Goal: Transaction & Acquisition: Book appointment/travel/reservation

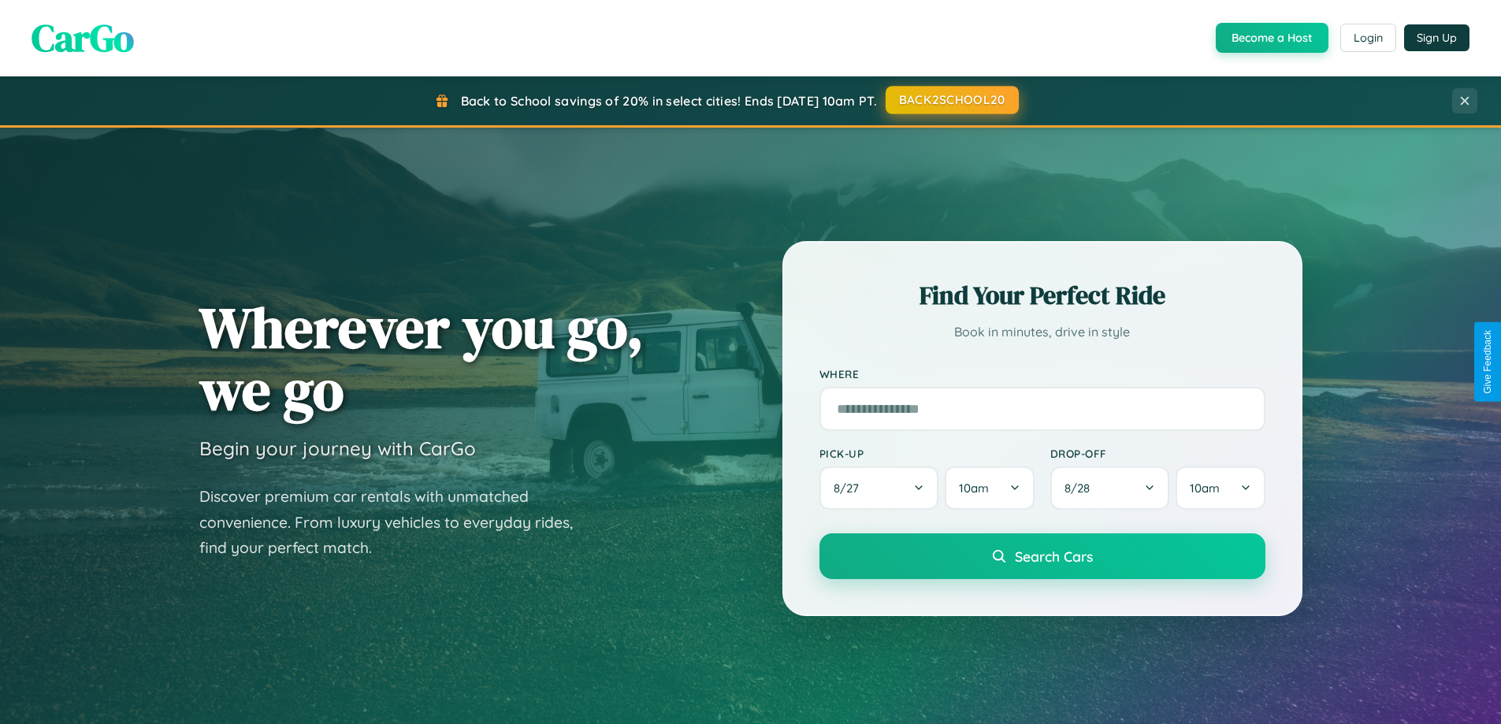
click at [951, 100] on button "BACK2SCHOOL20" at bounding box center [951, 100] width 133 height 28
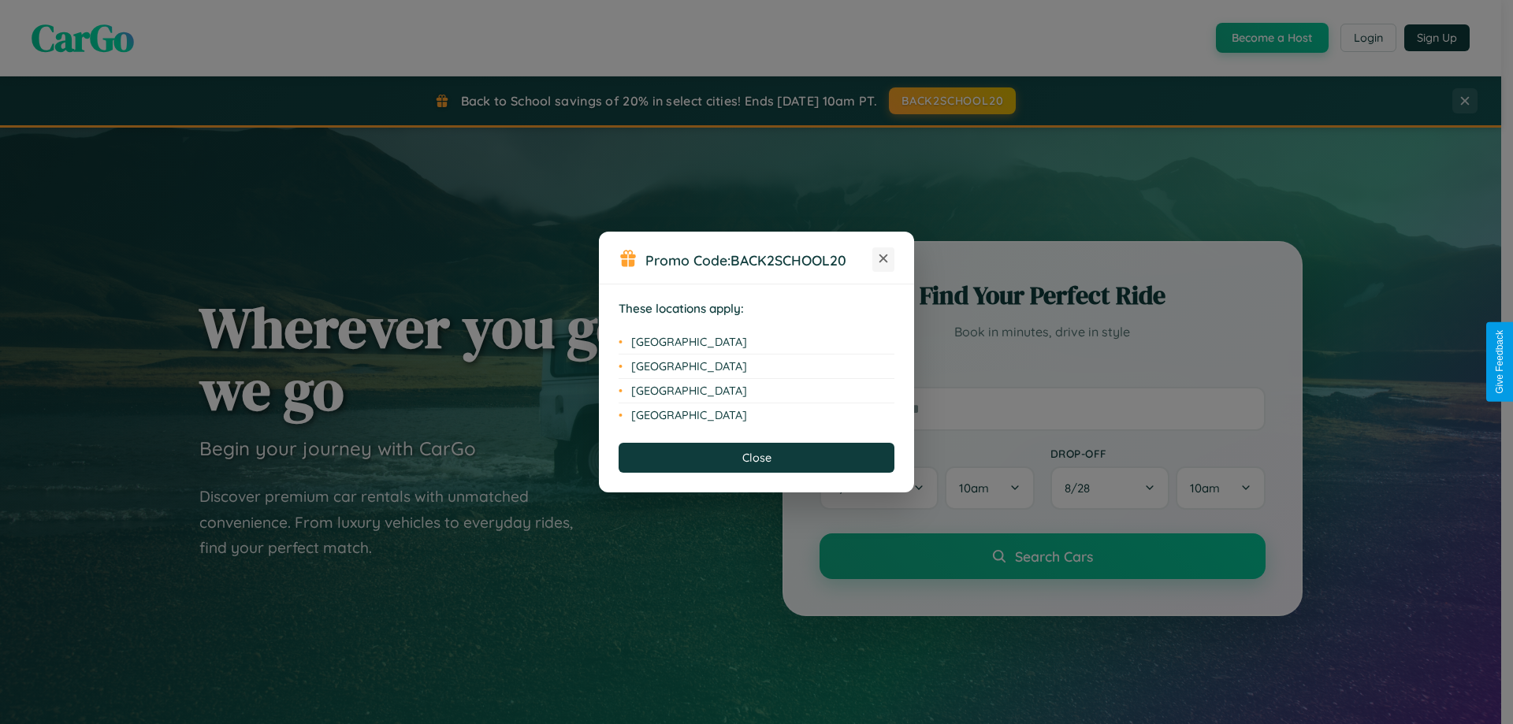
click at [883, 259] on icon at bounding box center [883, 258] width 9 height 9
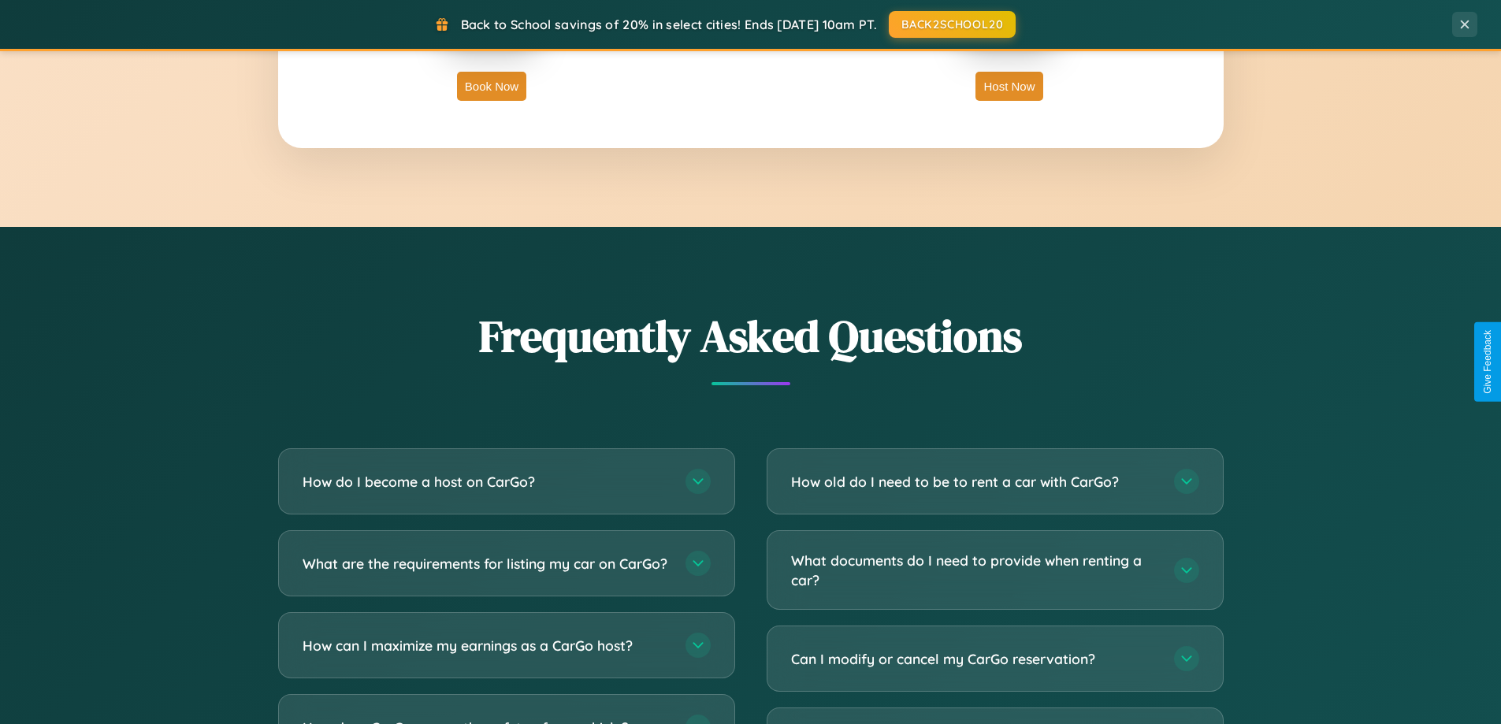
scroll to position [3031, 0]
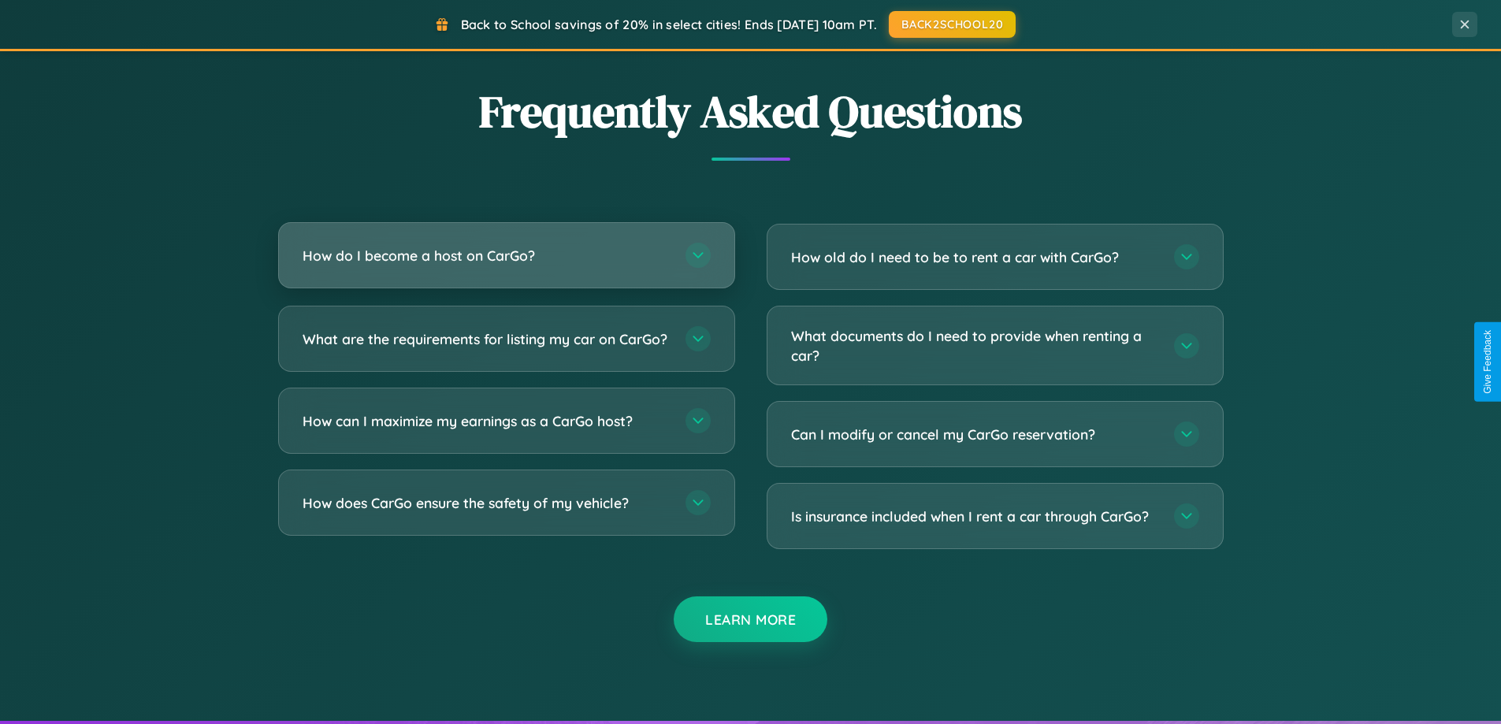
click at [506, 255] on h3 "How do I become a host on CarGo?" at bounding box center [486, 256] width 367 height 20
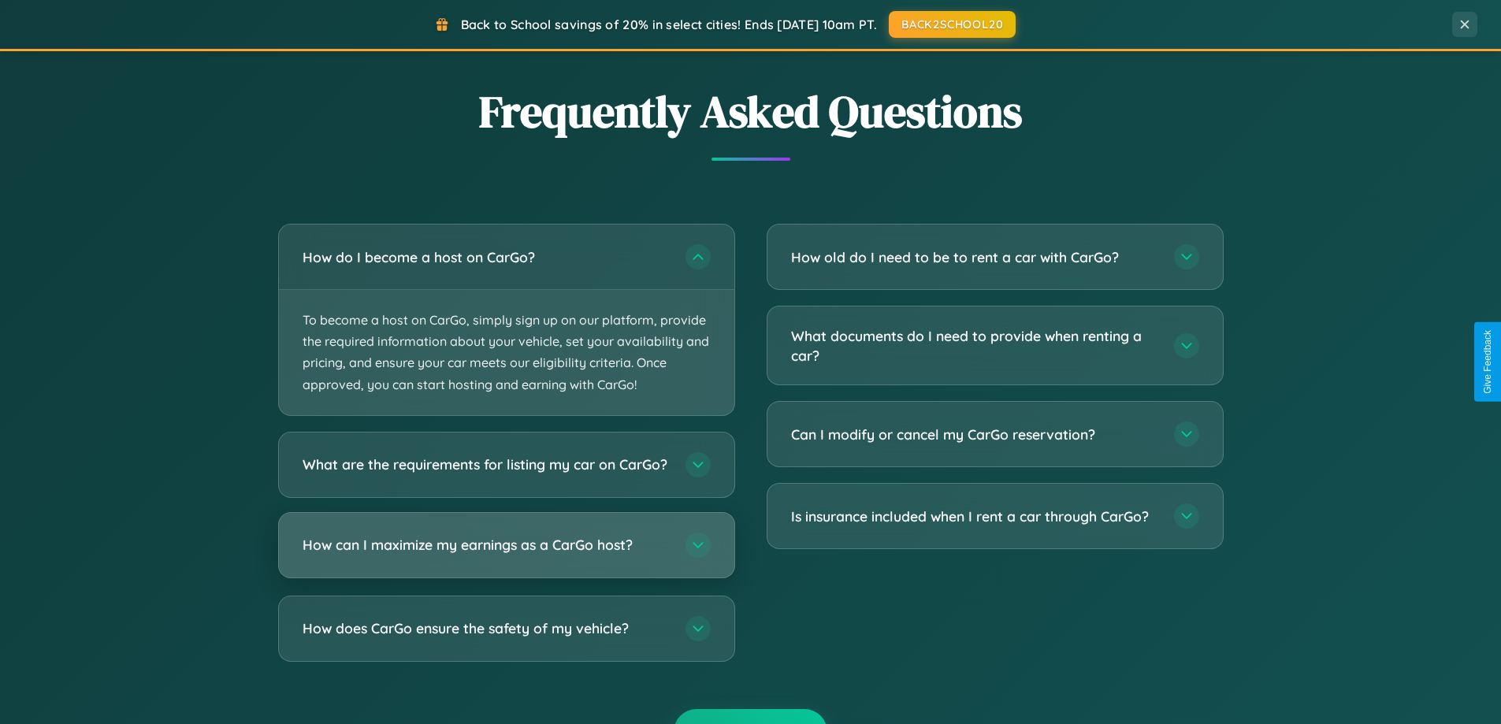
click at [506, 555] on h3 "How can I maximize my earnings as a CarGo host?" at bounding box center [486, 545] width 367 height 20
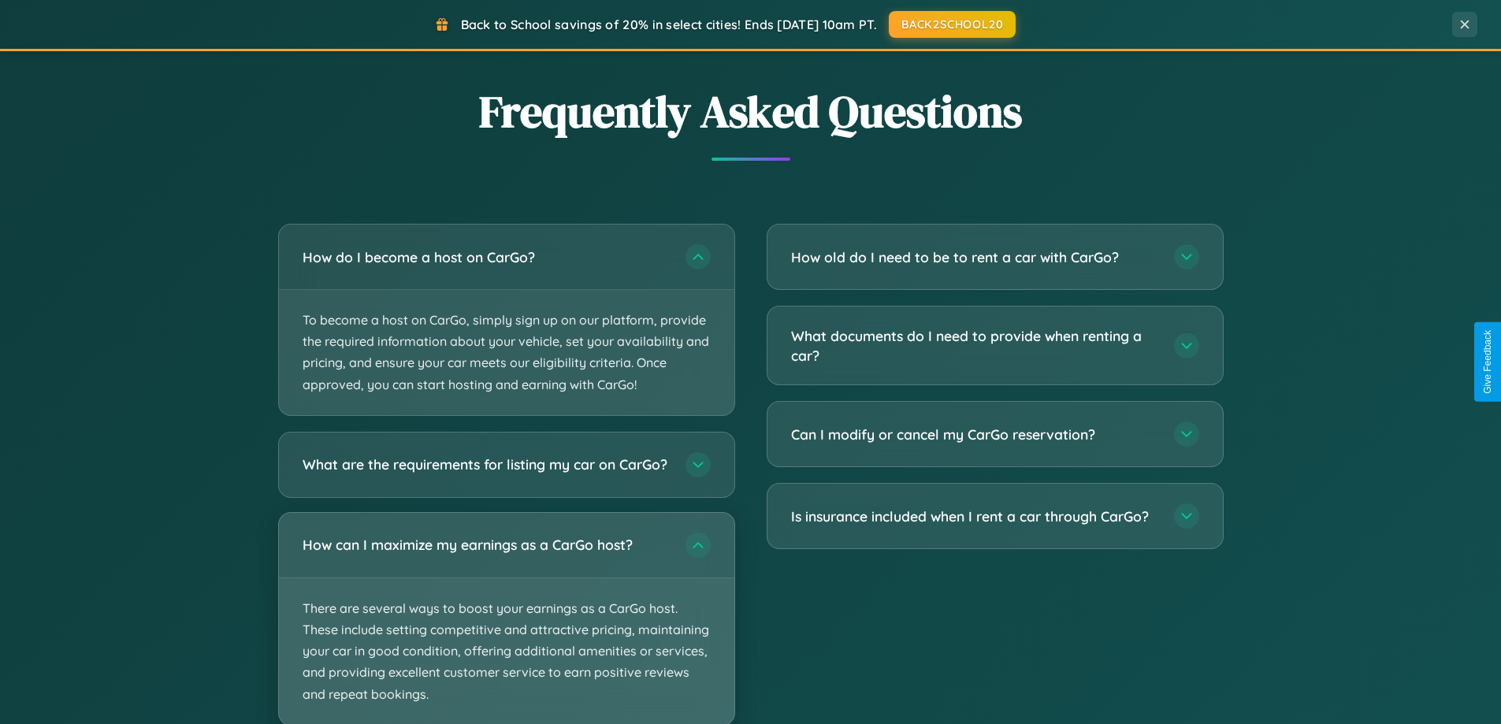
click at [506, 625] on p "There are several ways to boost your earnings as a CarGo host. These include se…" at bounding box center [506, 651] width 455 height 147
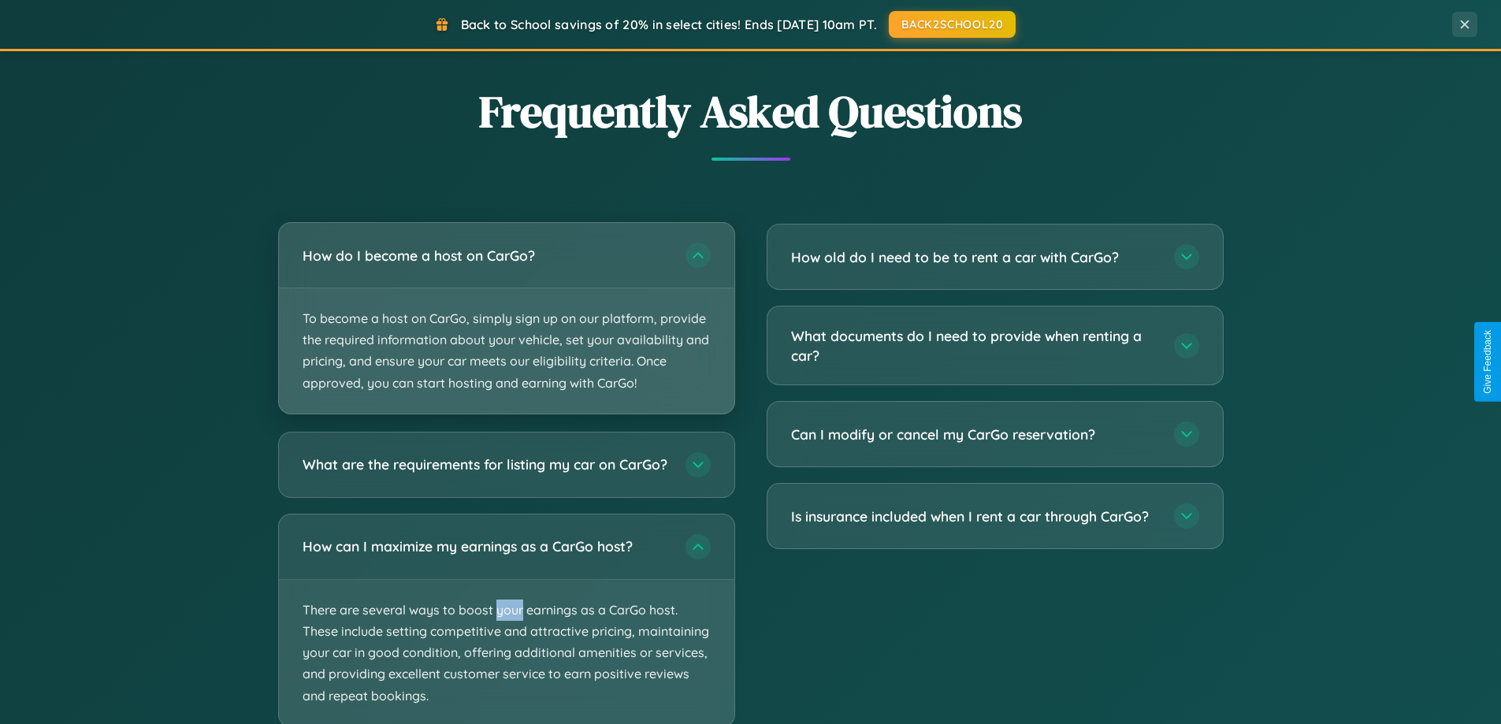
click at [506, 319] on p "To become a host on CarGo, simply sign up on our platform, provide the required…" at bounding box center [506, 350] width 455 height 125
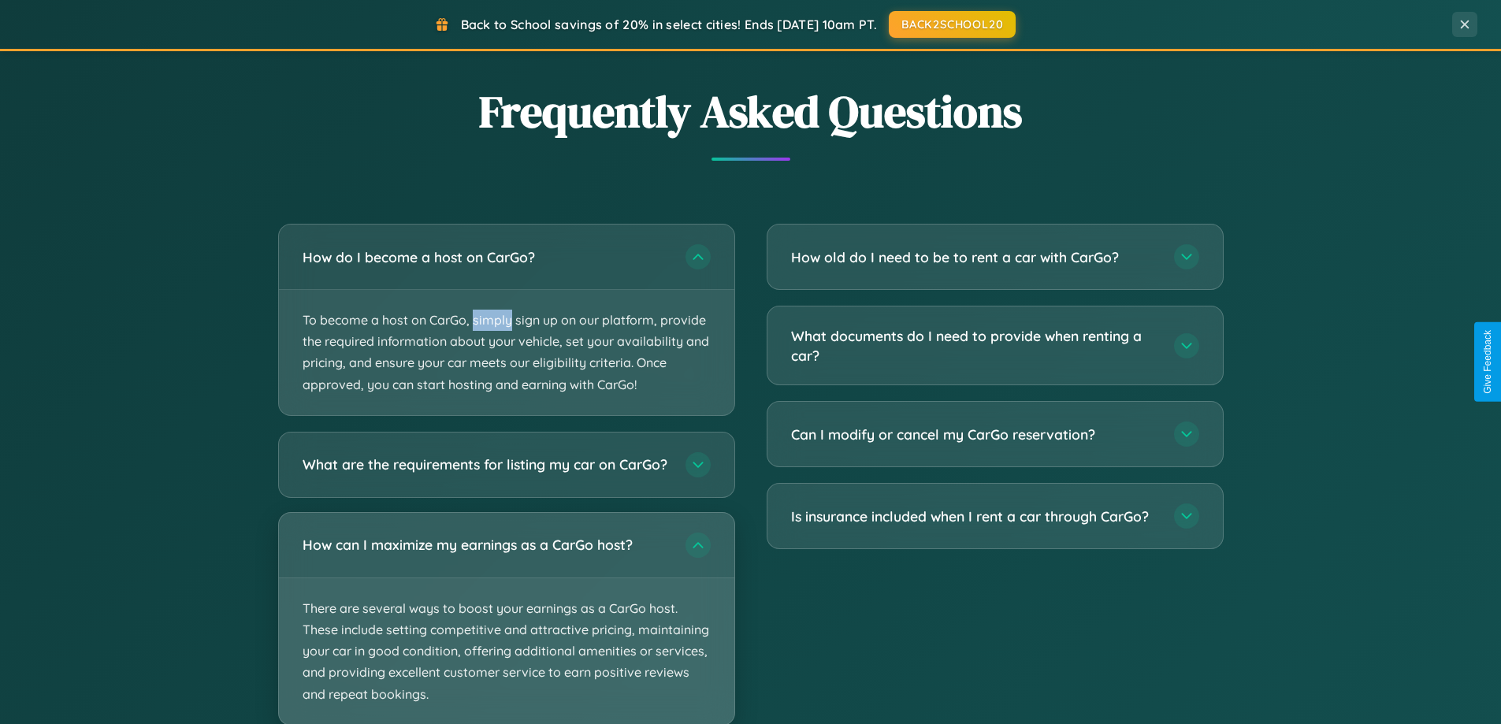
click at [506, 626] on p "There are several ways to boost your earnings as a CarGo host. These include se…" at bounding box center [506, 651] width 455 height 147
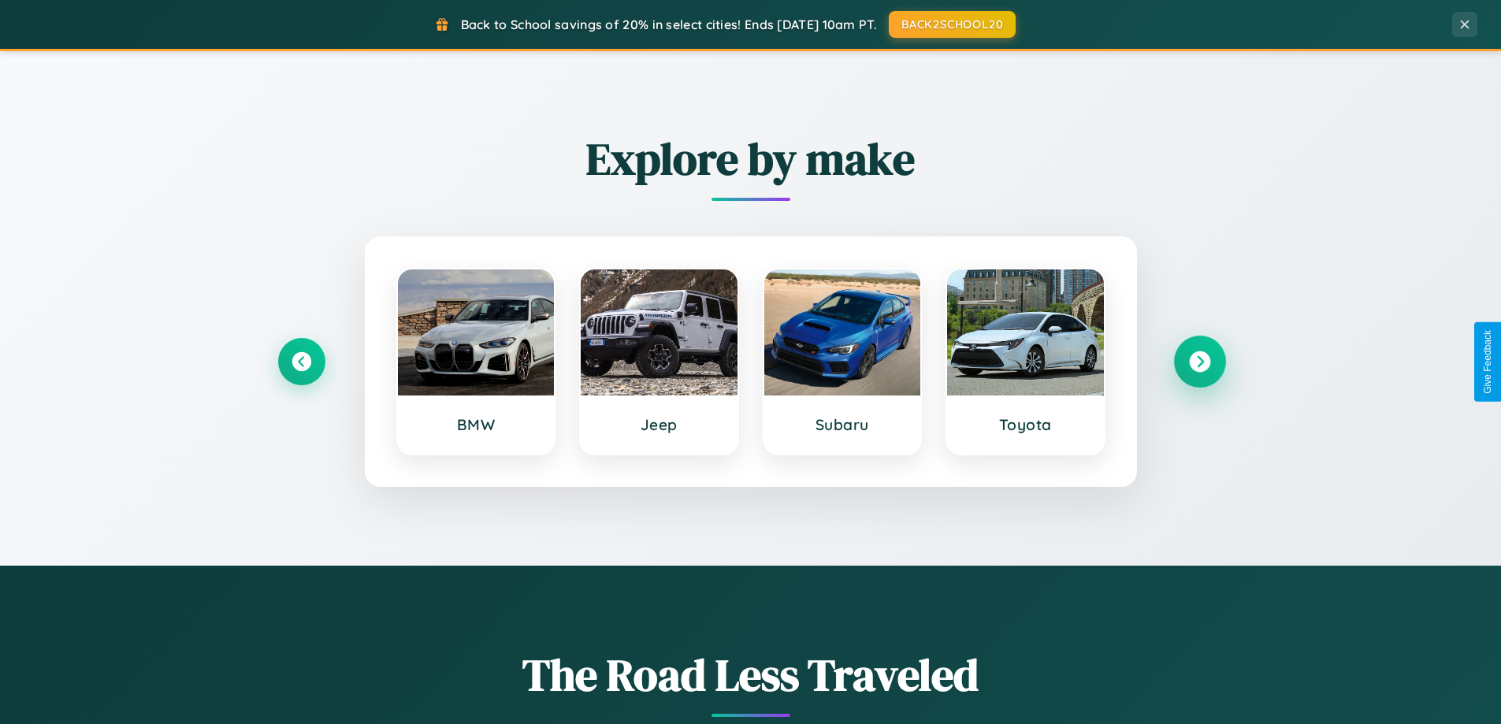
click at [1199, 362] on icon at bounding box center [1199, 361] width 21 height 21
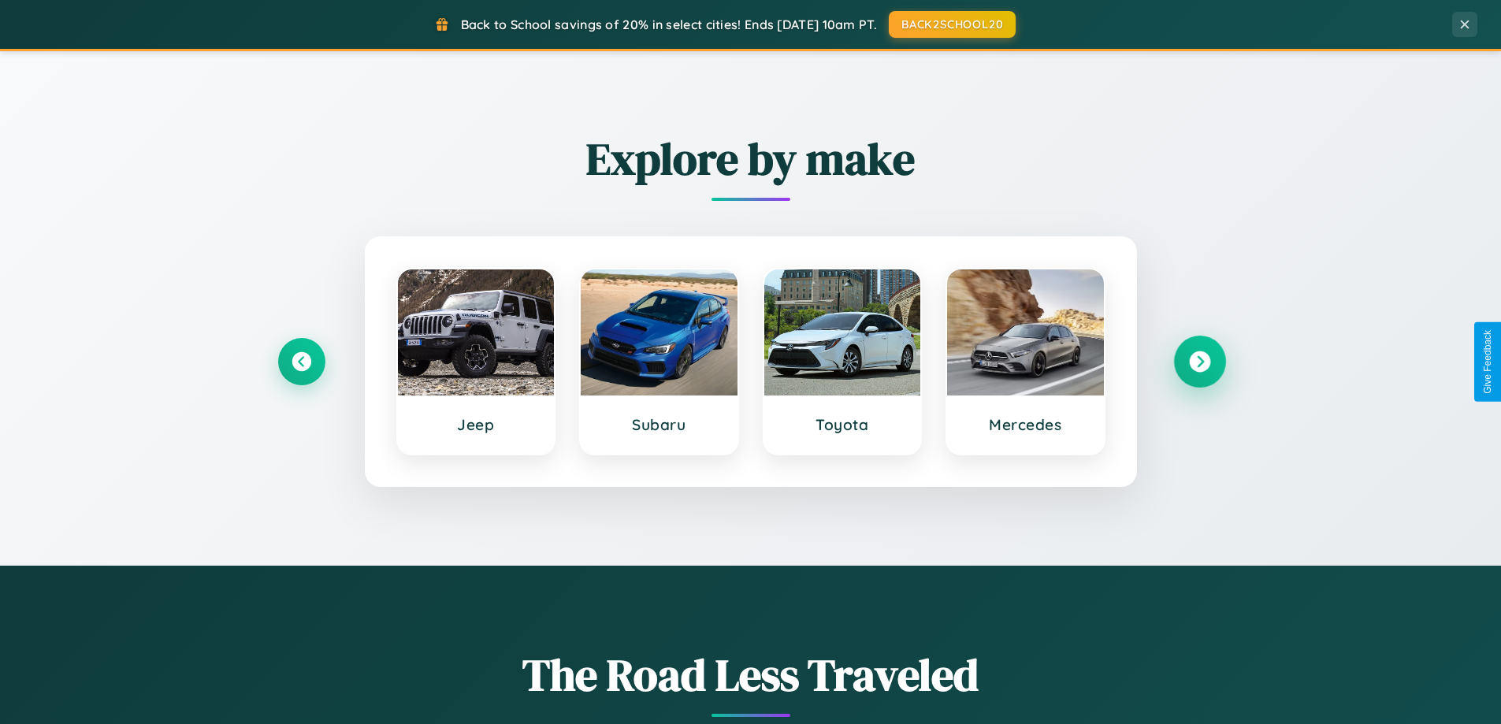
click at [1199, 362] on icon at bounding box center [1199, 361] width 21 height 21
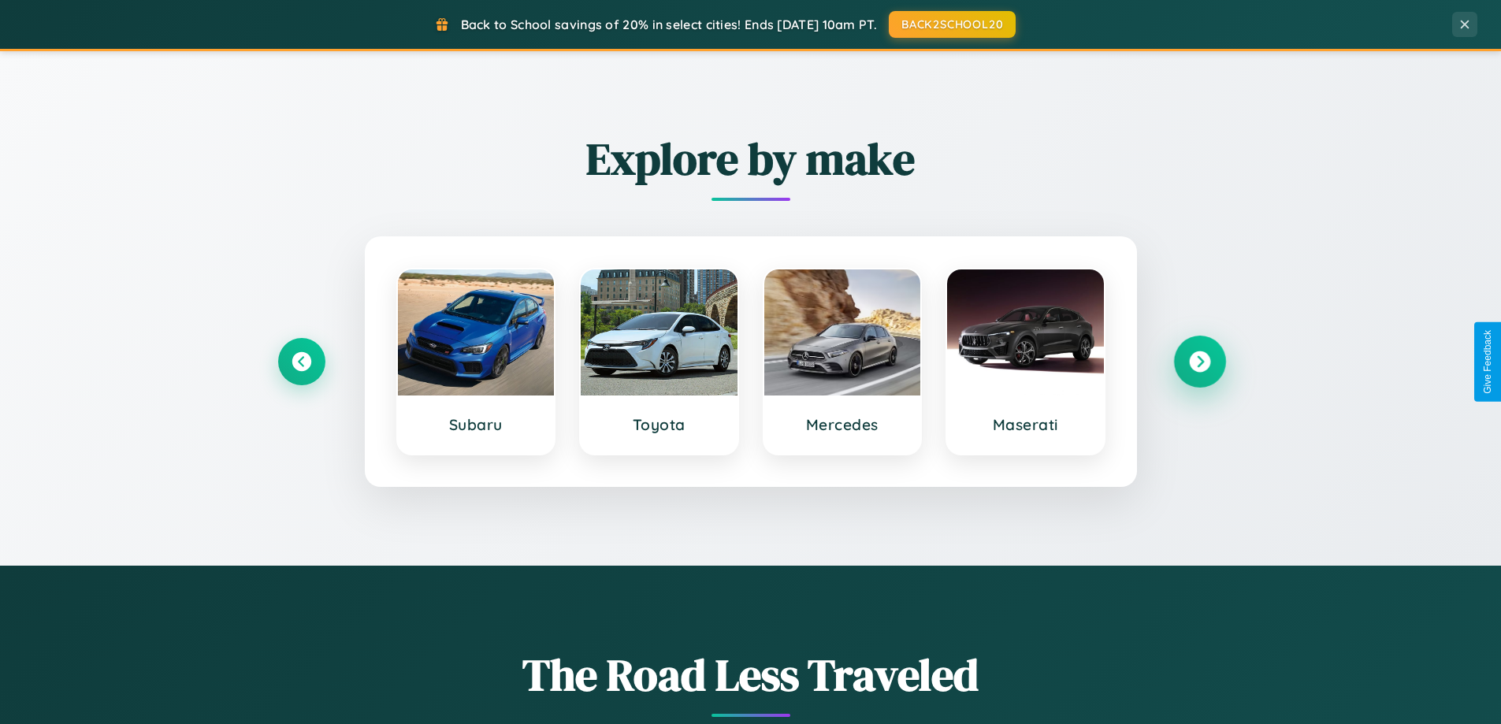
click at [1199, 362] on icon at bounding box center [1199, 361] width 21 height 21
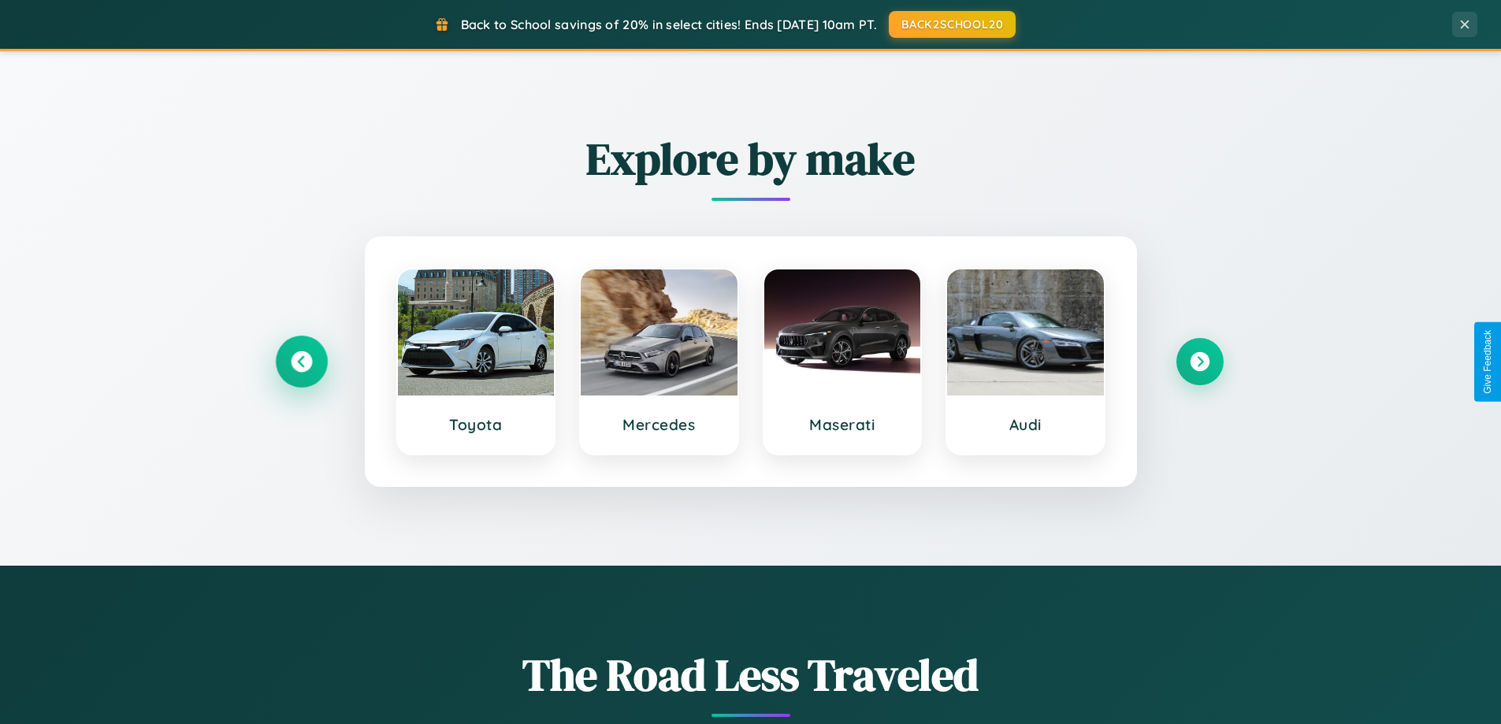
click at [301, 362] on icon at bounding box center [301, 361] width 21 height 21
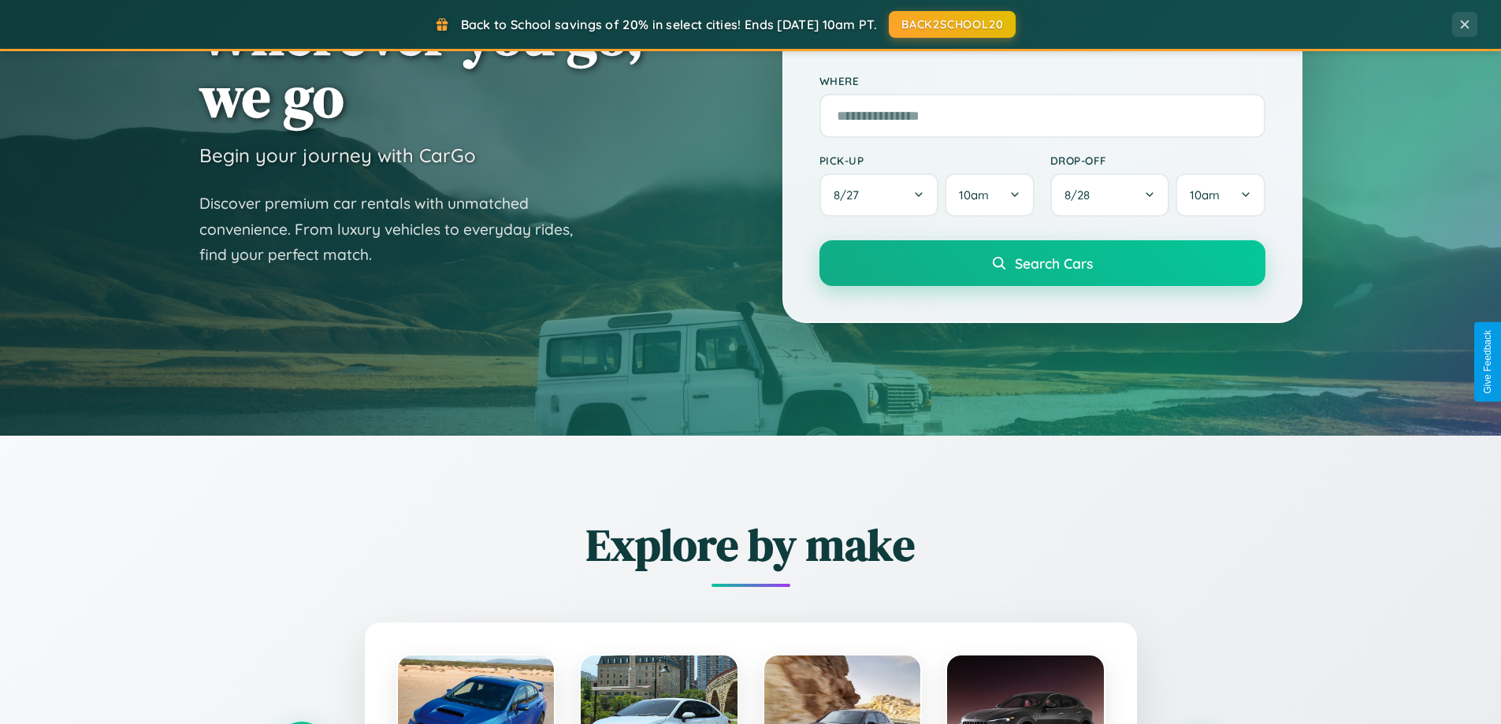
scroll to position [46, 0]
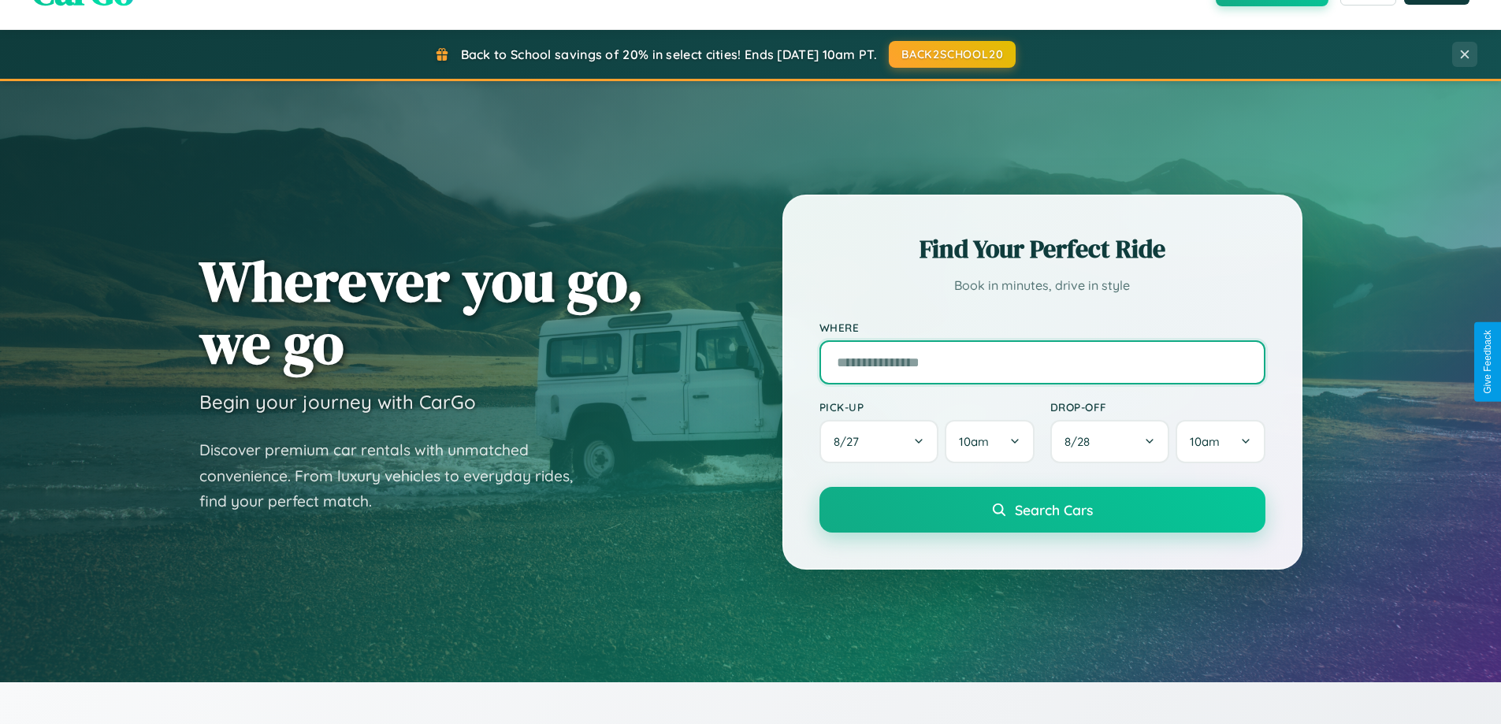
click at [1041, 362] on input "text" at bounding box center [1042, 362] width 446 height 44
type input "*******"
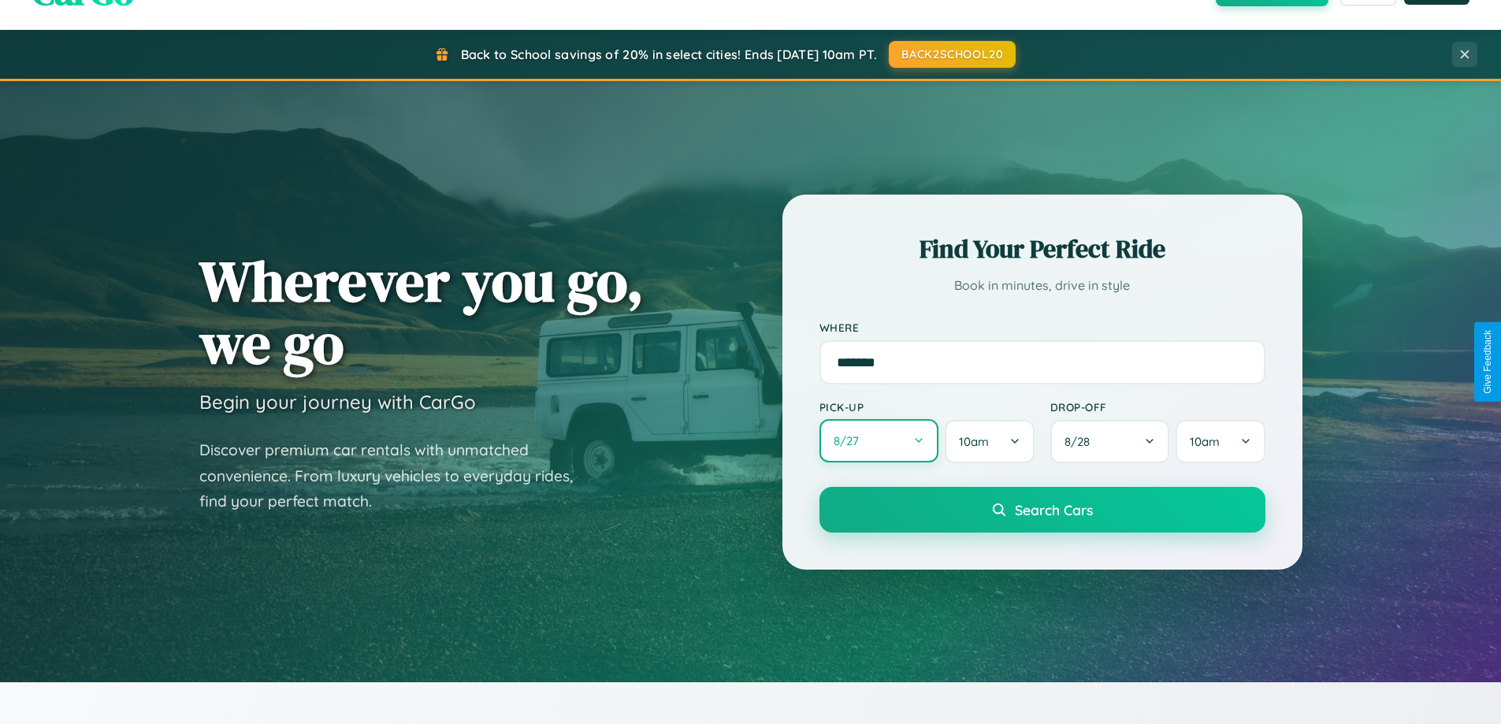
click at [878, 441] on button "8 / 27" at bounding box center [879, 440] width 120 height 43
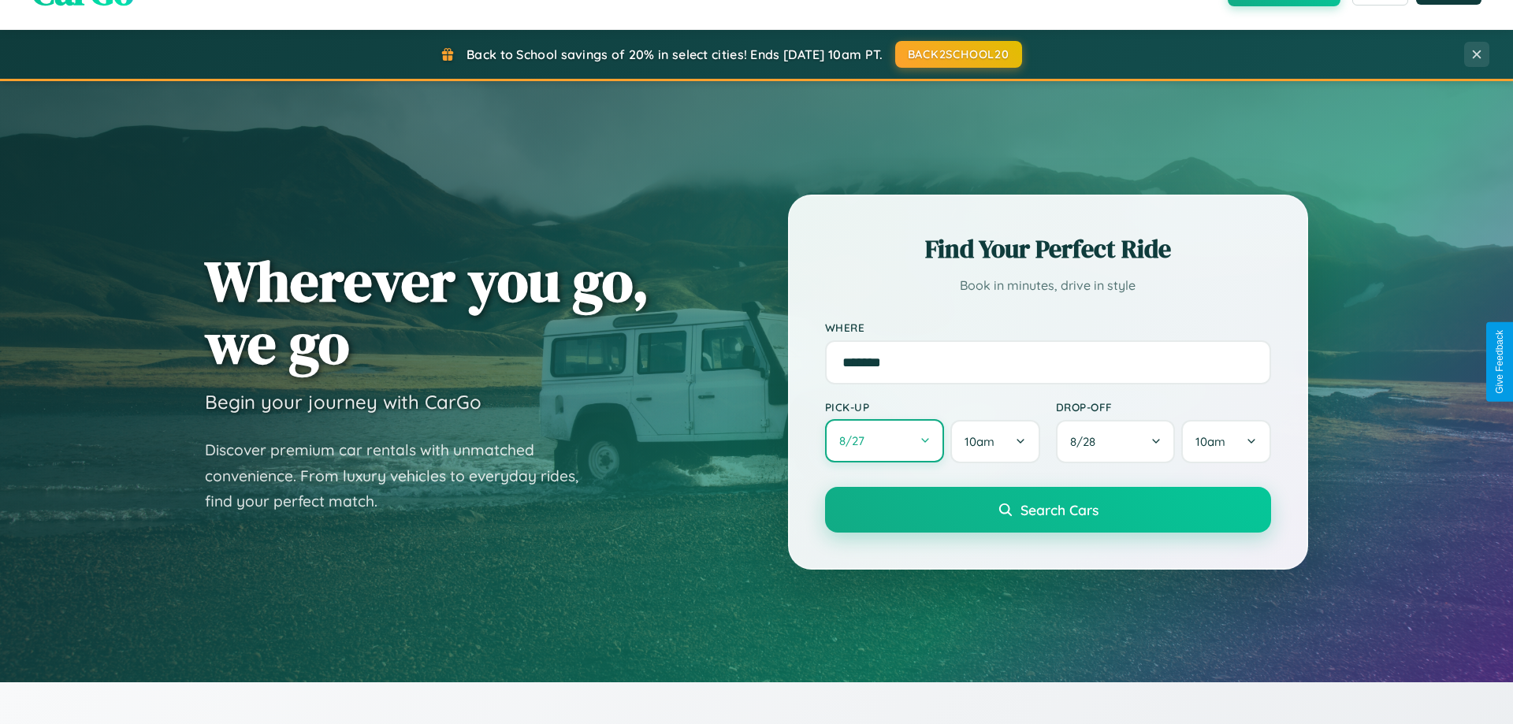
select select "*"
select select "****"
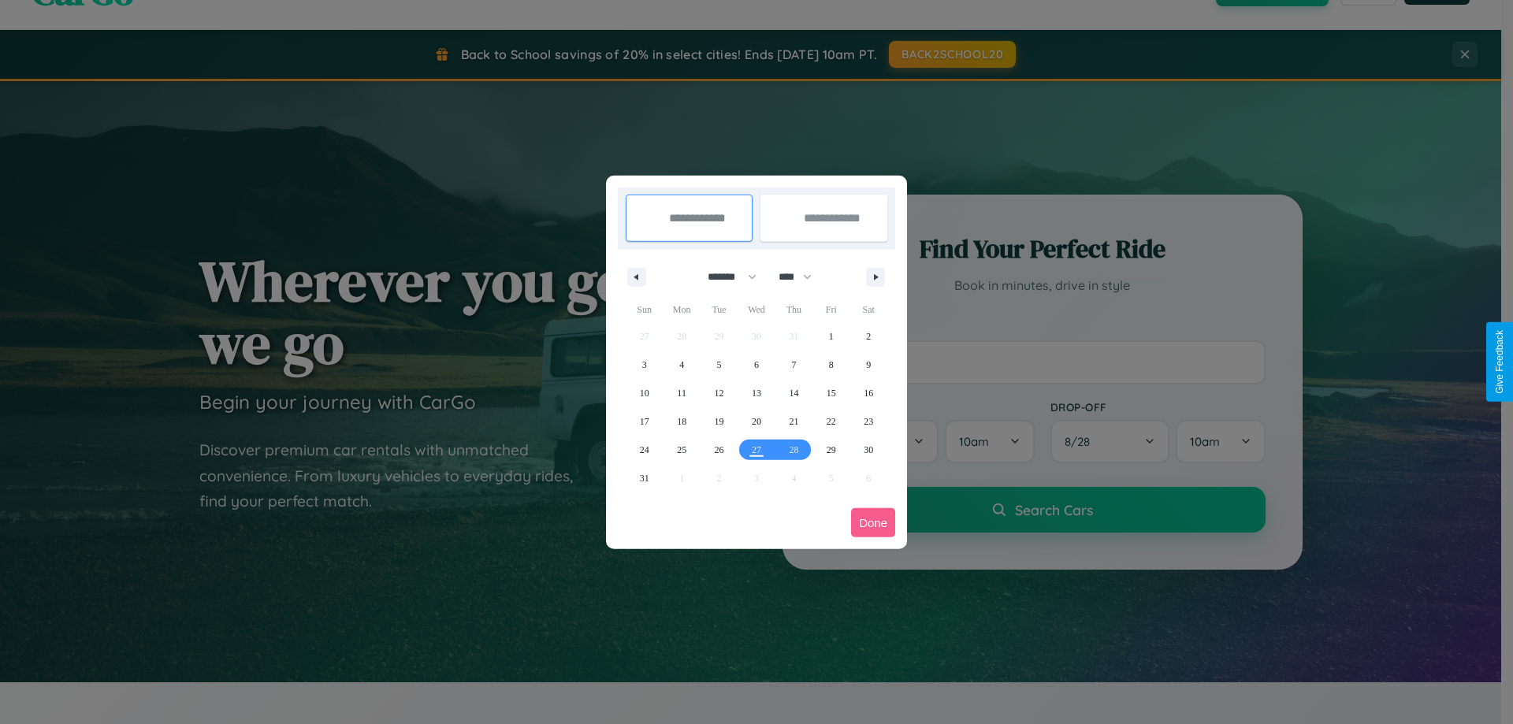
drag, startPoint x: 725, startPoint y: 277, endPoint x: 756, endPoint y: 316, distance: 50.4
click at [725, 277] on select "******* ******** ***** ***** *** **** **** ****** ********* ******* ******** **…" at bounding box center [729, 277] width 67 height 26
select select "*"
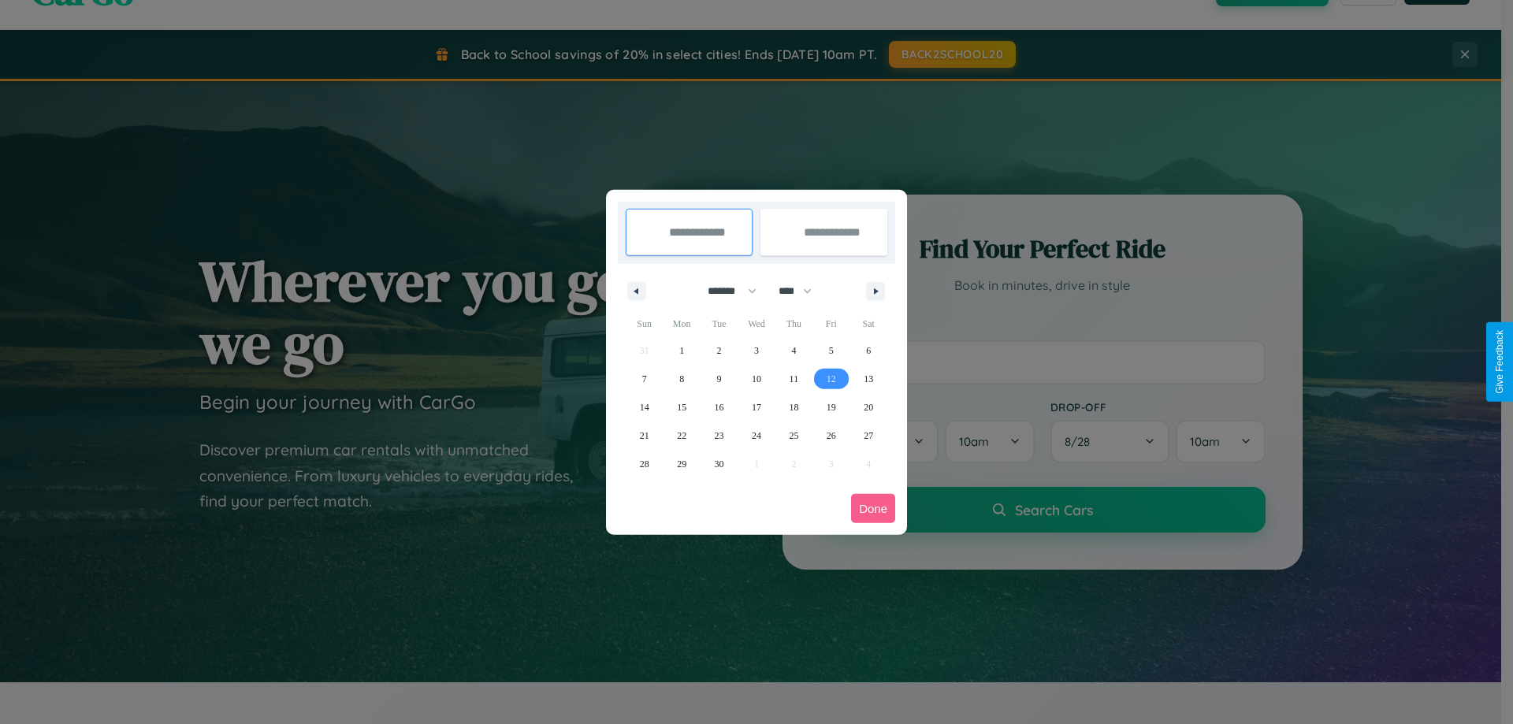
click at [830, 378] on span "12" at bounding box center [830, 379] width 9 height 28
type input "**********"
click at [718, 407] on span "16" at bounding box center [719, 407] width 9 height 28
type input "**********"
click at [873, 508] on button "Done" at bounding box center [873, 508] width 44 height 29
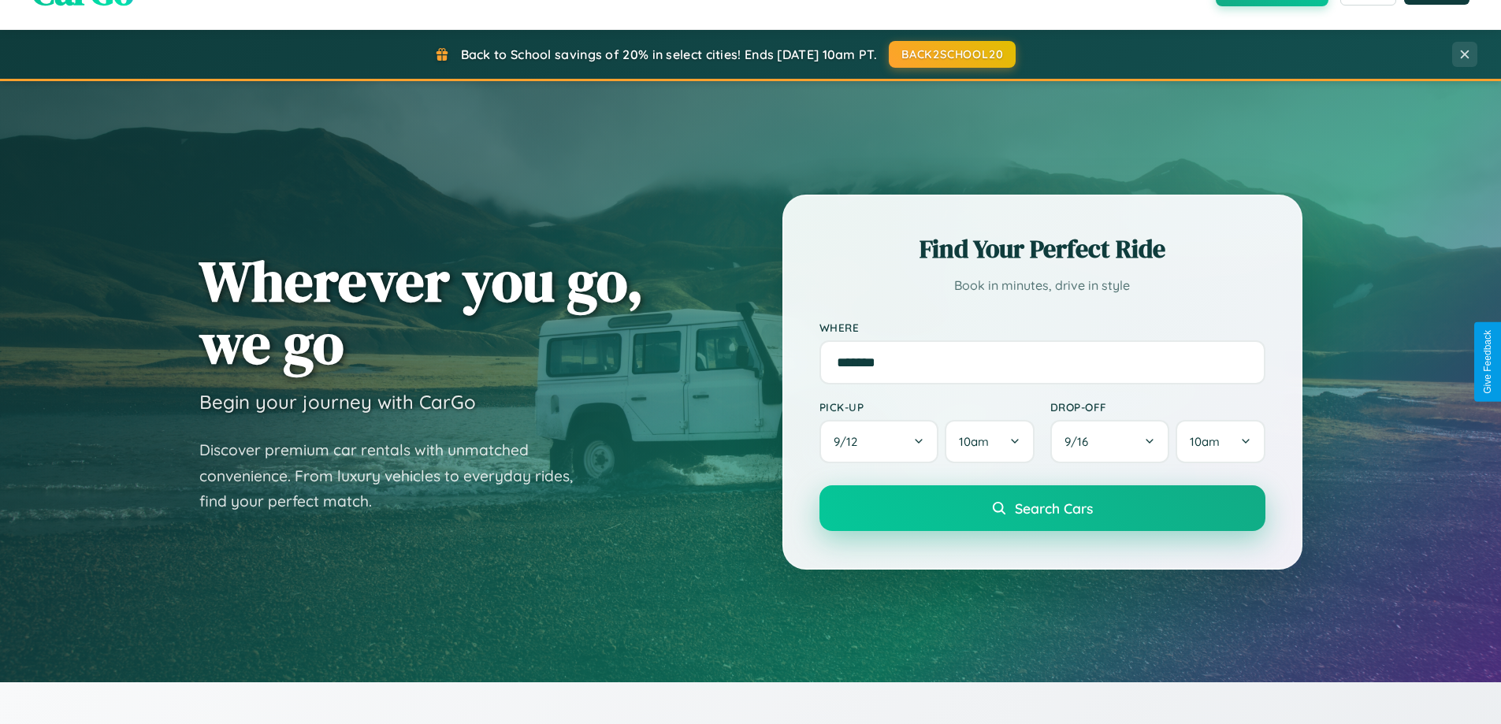
click at [1041, 508] on span "Search Cars" at bounding box center [1054, 507] width 78 height 17
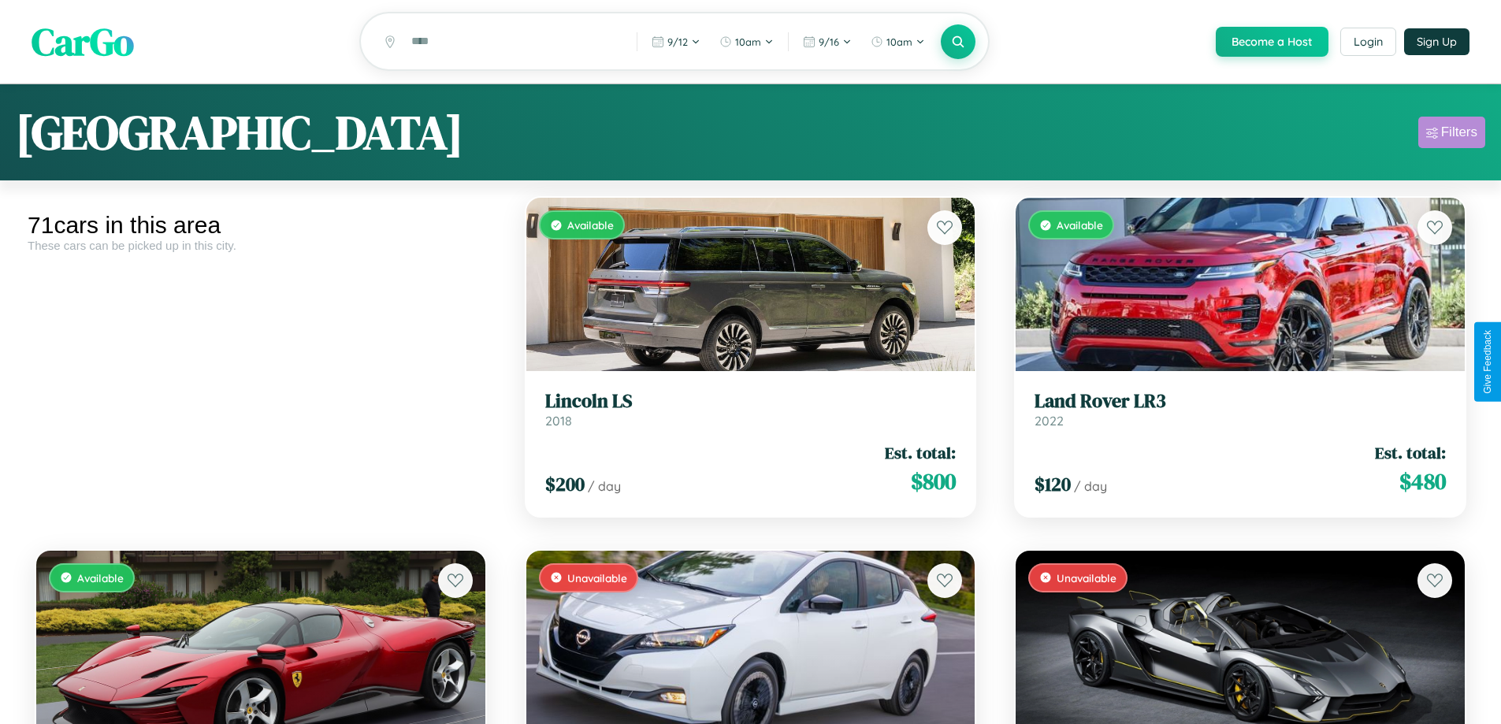
click at [1451, 135] on div "Filters" at bounding box center [1459, 132] width 36 height 16
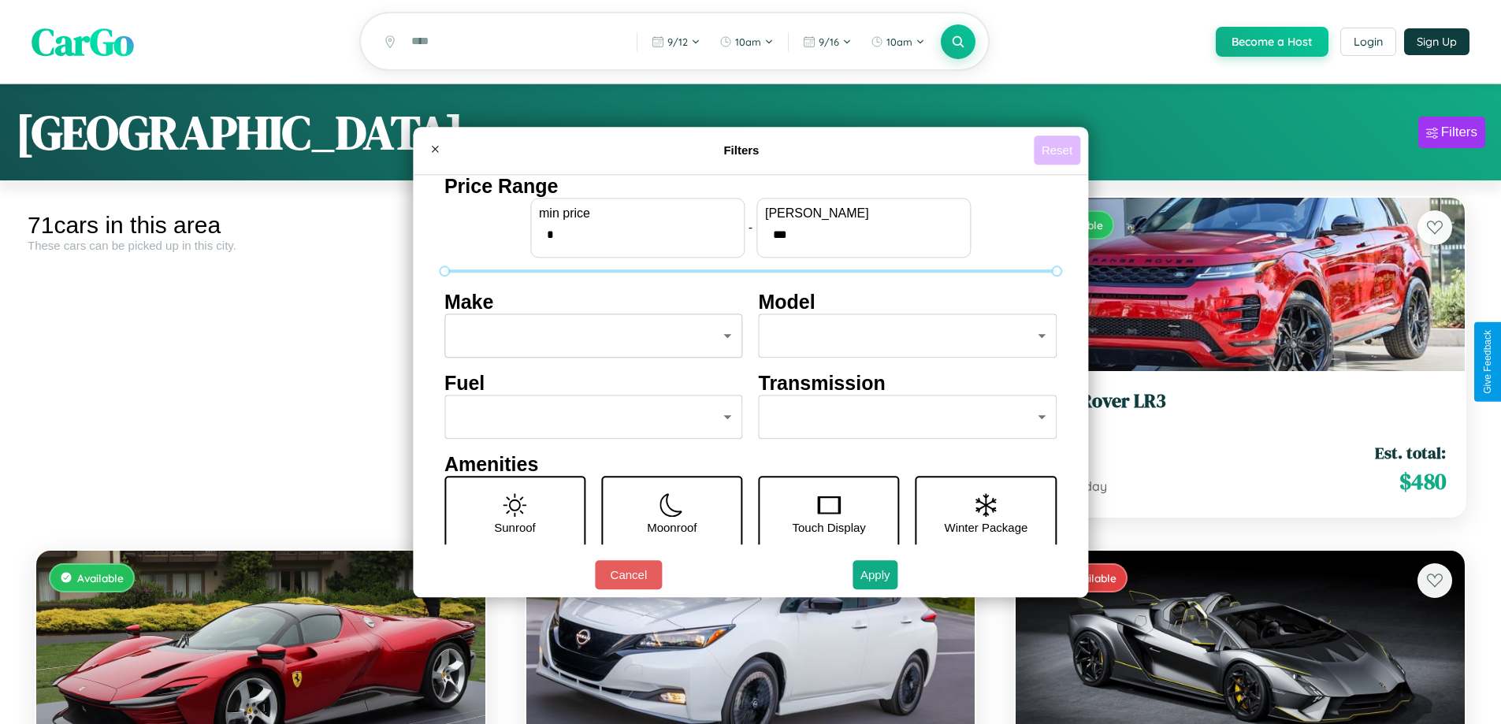
click at [1059, 150] on button "Reset" at bounding box center [1057, 150] width 46 height 29
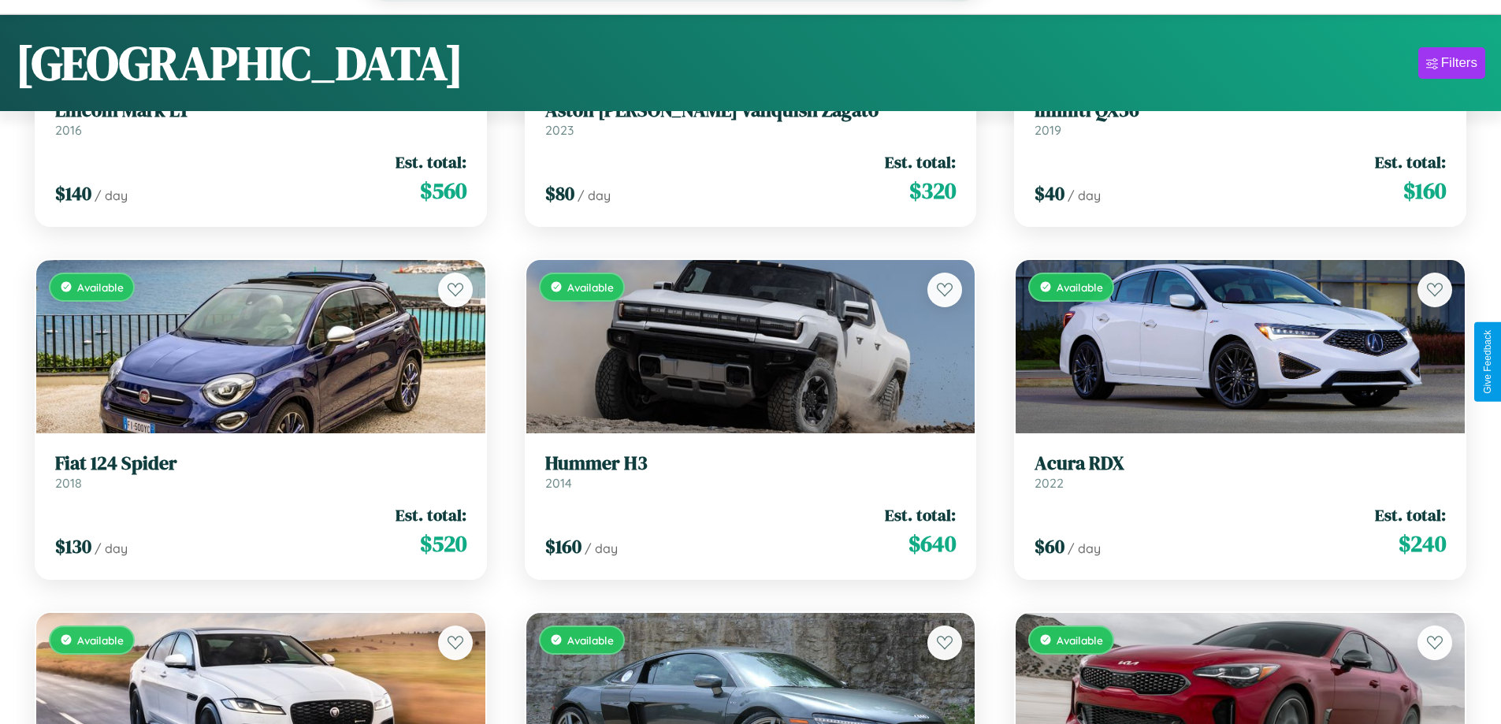
scroll to position [95, 0]
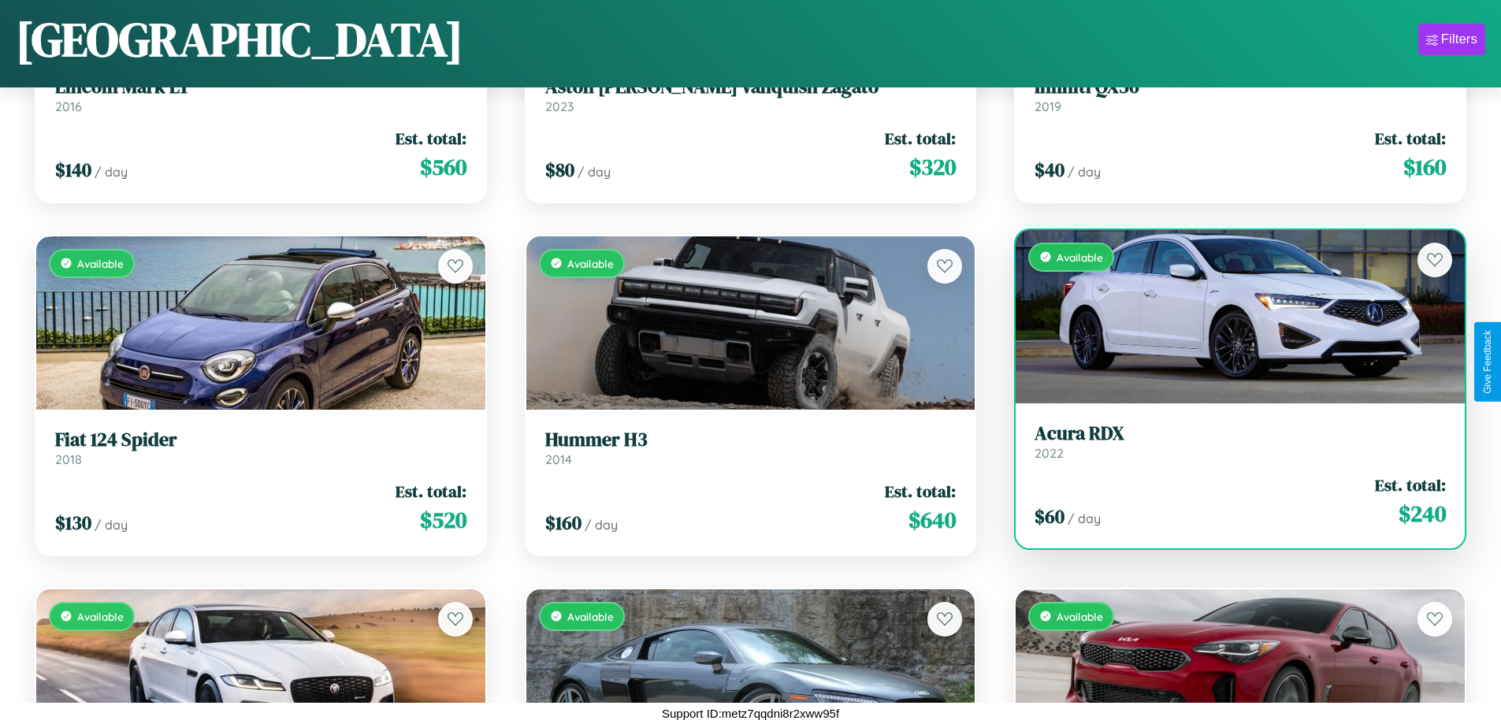
click at [1230, 446] on link "Acura RDX 2022" at bounding box center [1239, 441] width 411 height 39
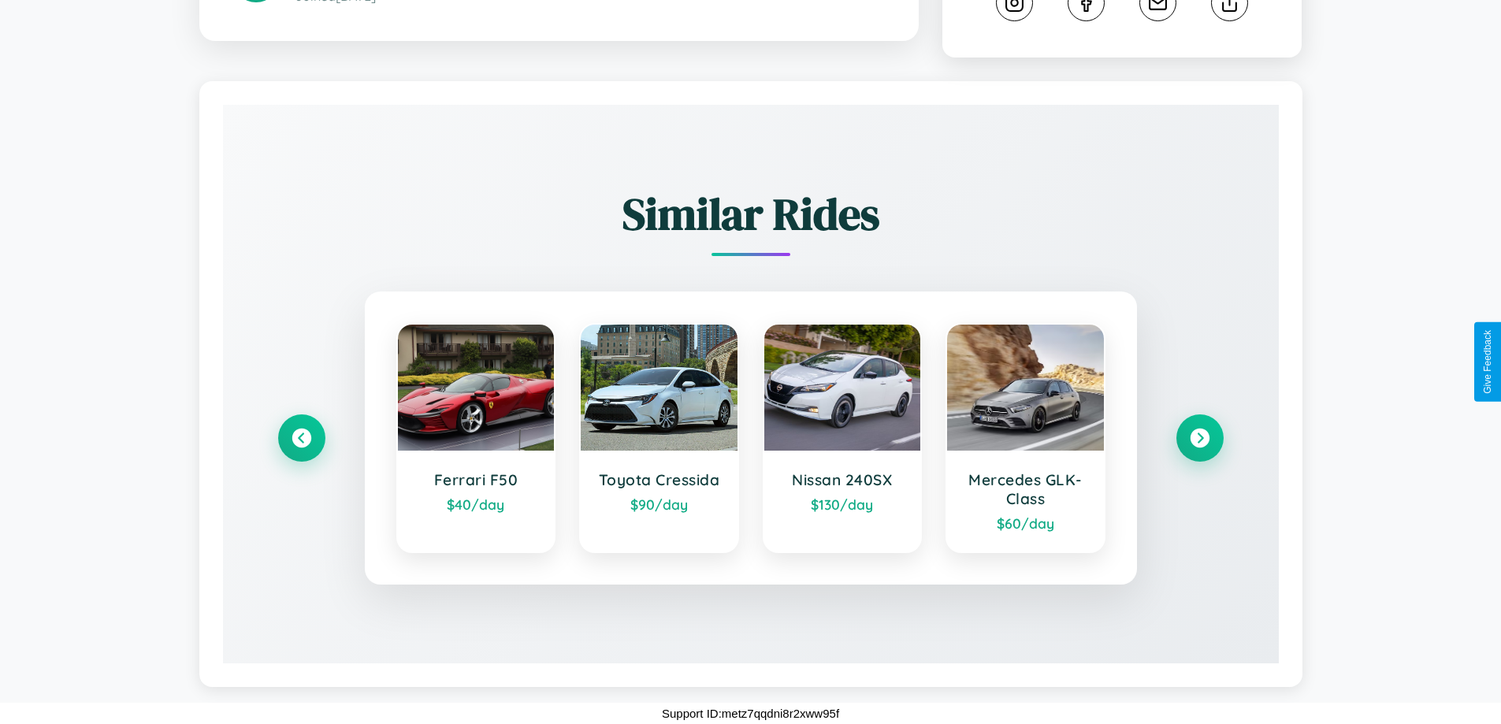
scroll to position [893, 0]
click at [1199, 438] on icon at bounding box center [1199, 438] width 21 height 21
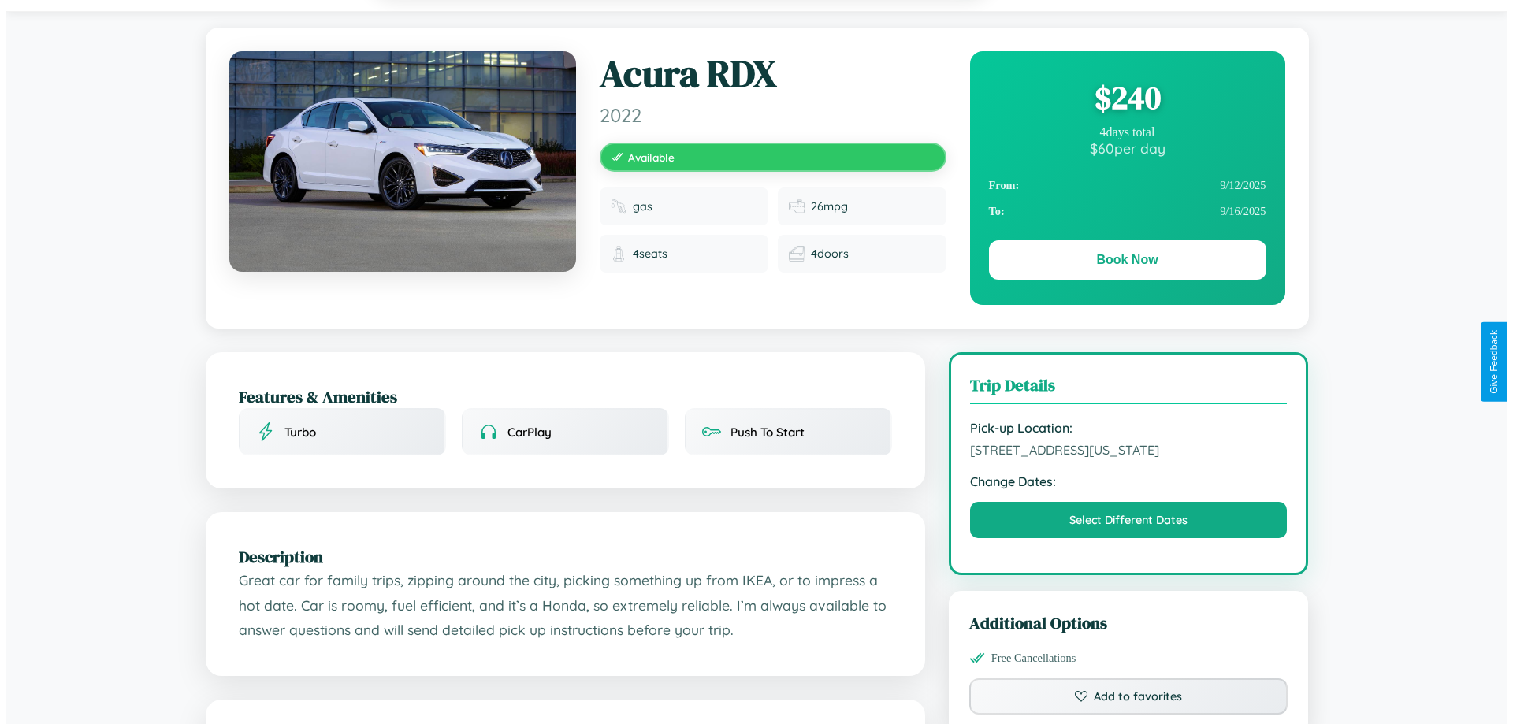
scroll to position [0, 0]
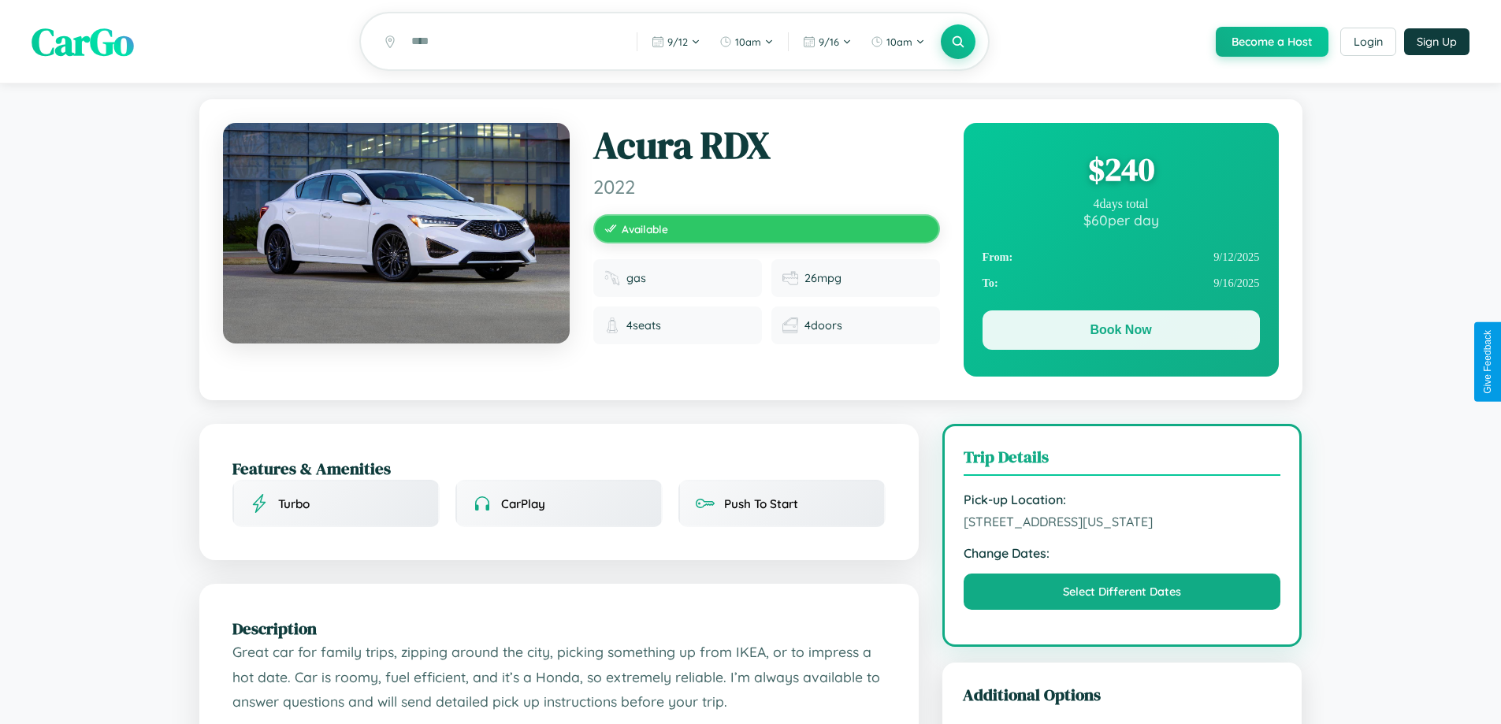
click at [1120, 333] on button "Book Now" at bounding box center [1120, 329] width 277 height 39
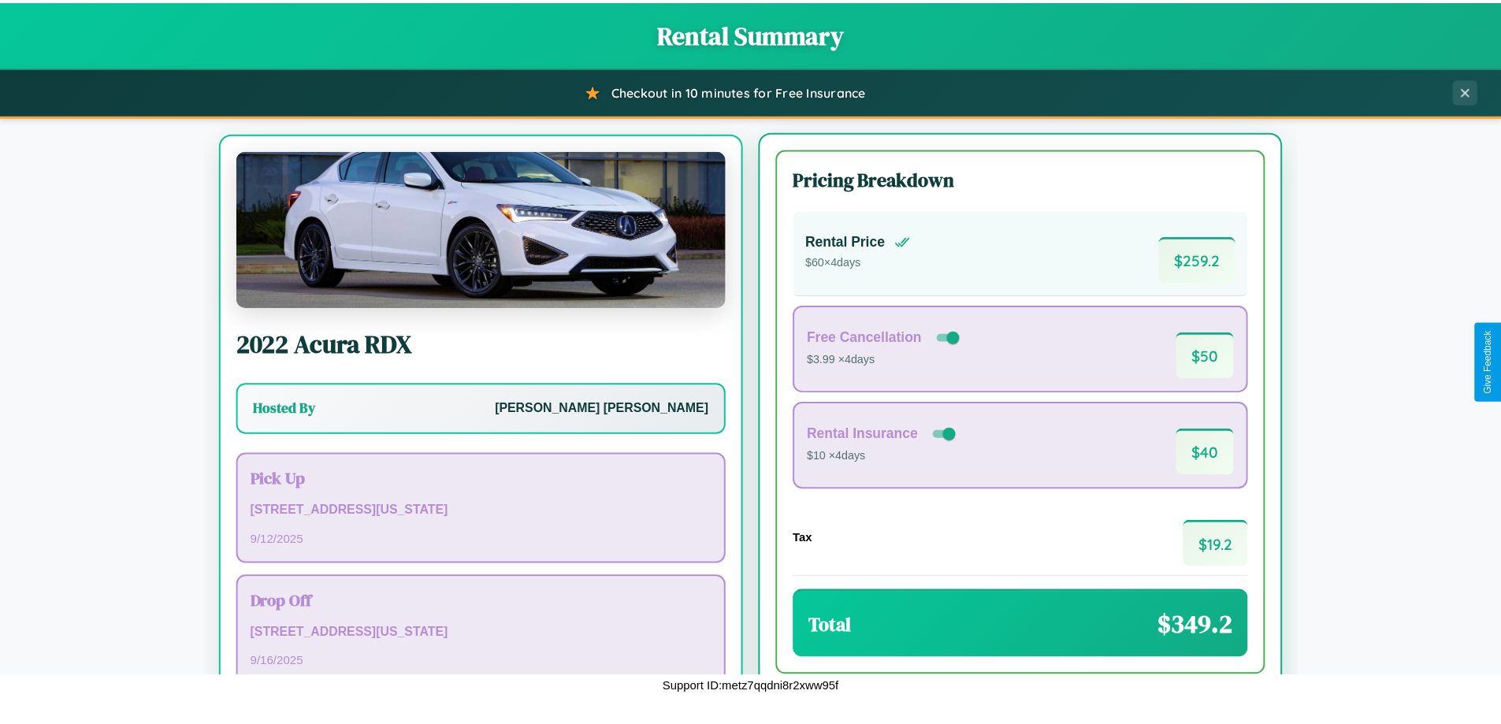
scroll to position [73, 0]
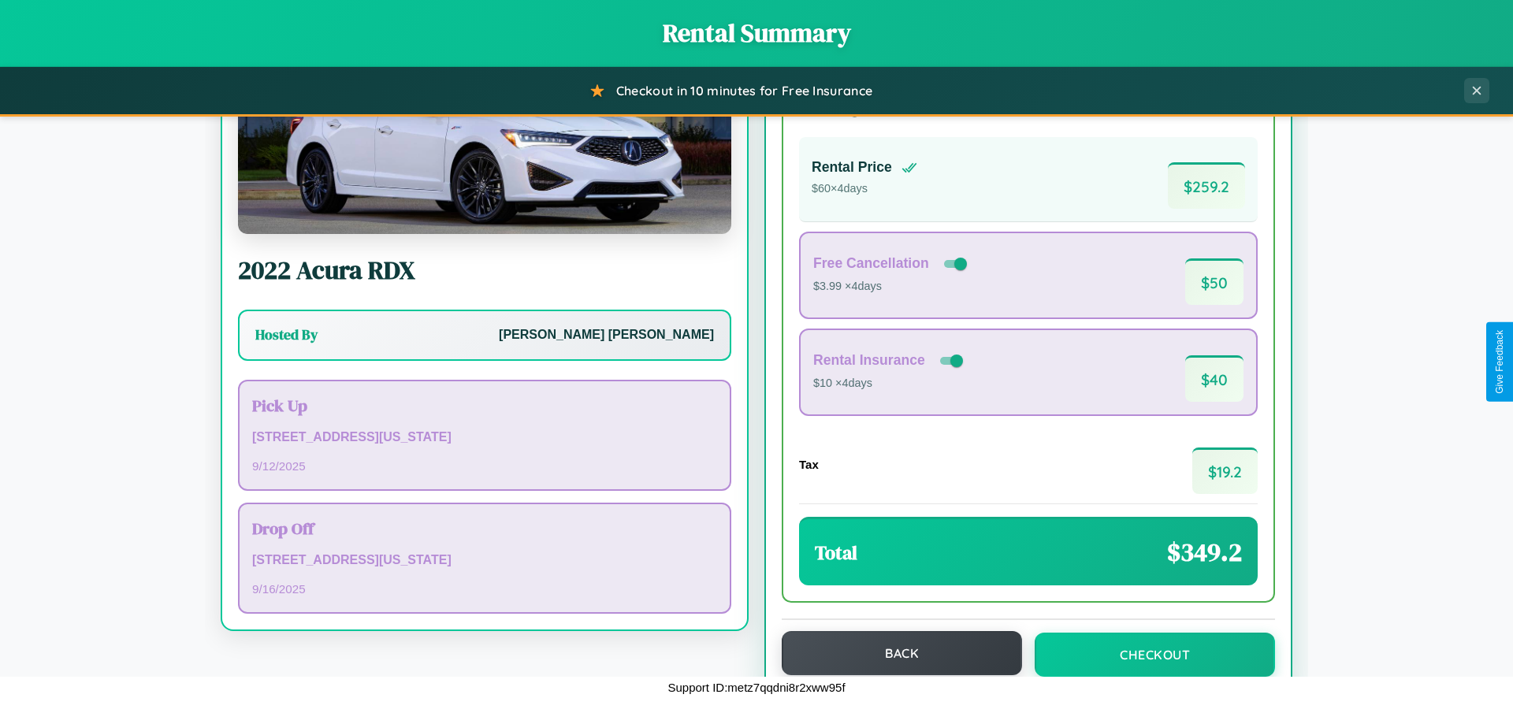
click at [894, 654] on button "Back" at bounding box center [901, 653] width 240 height 44
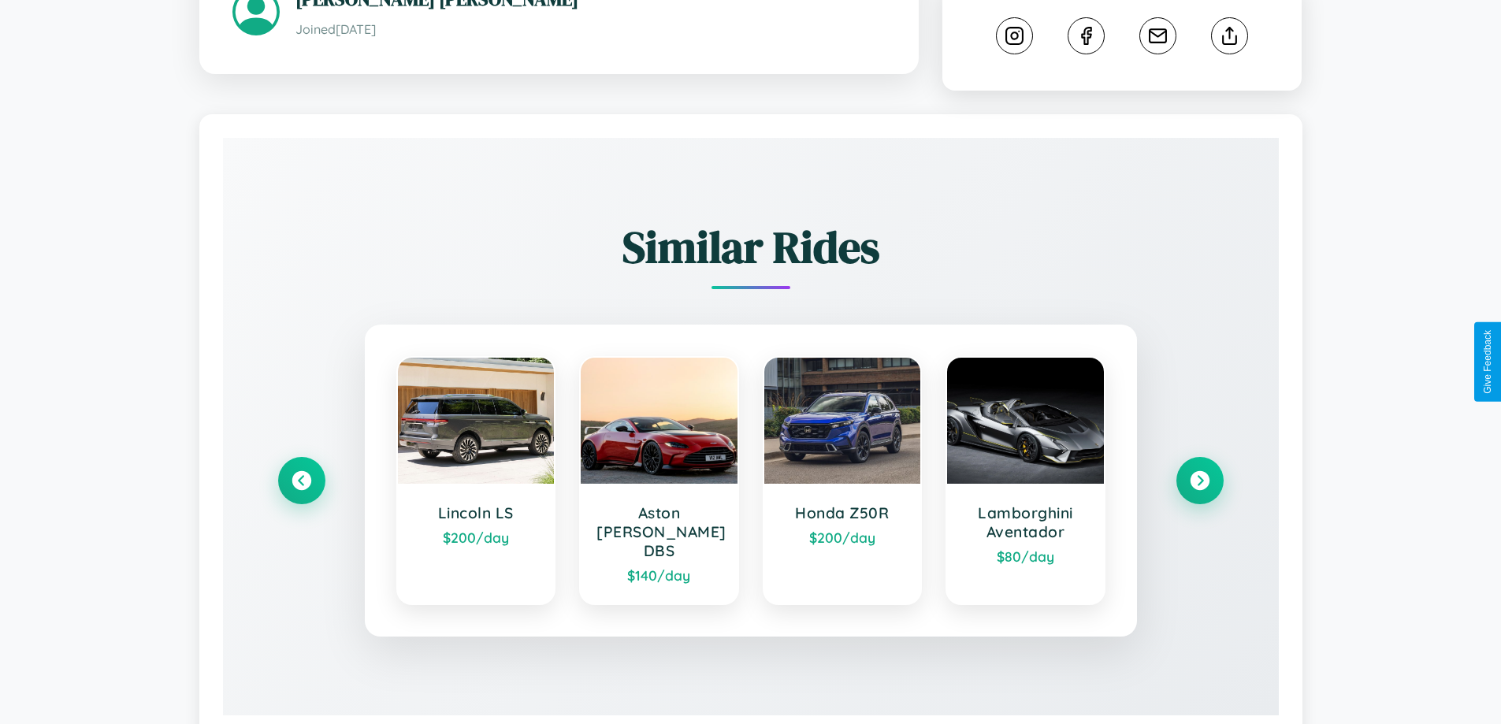
scroll to position [893, 0]
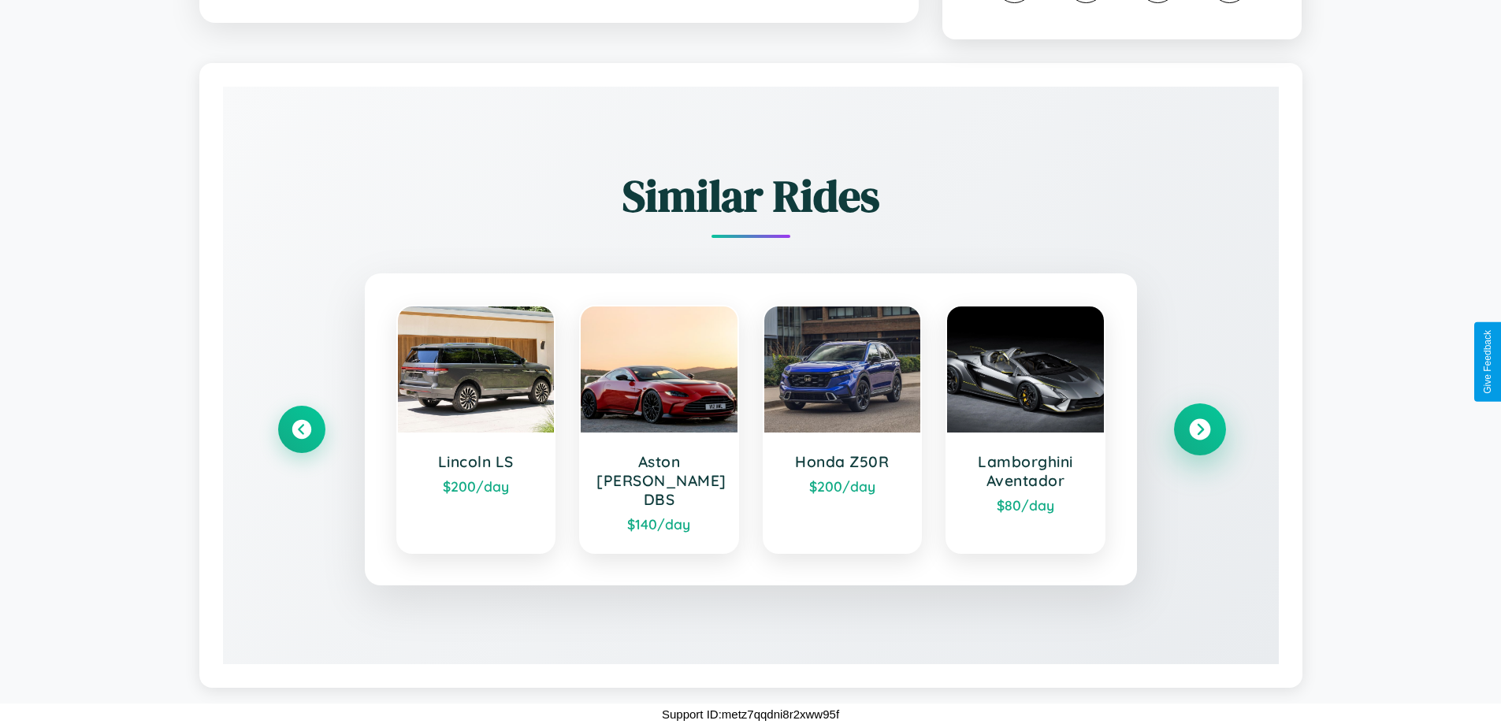
click at [1199, 438] on icon at bounding box center [1199, 429] width 21 height 21
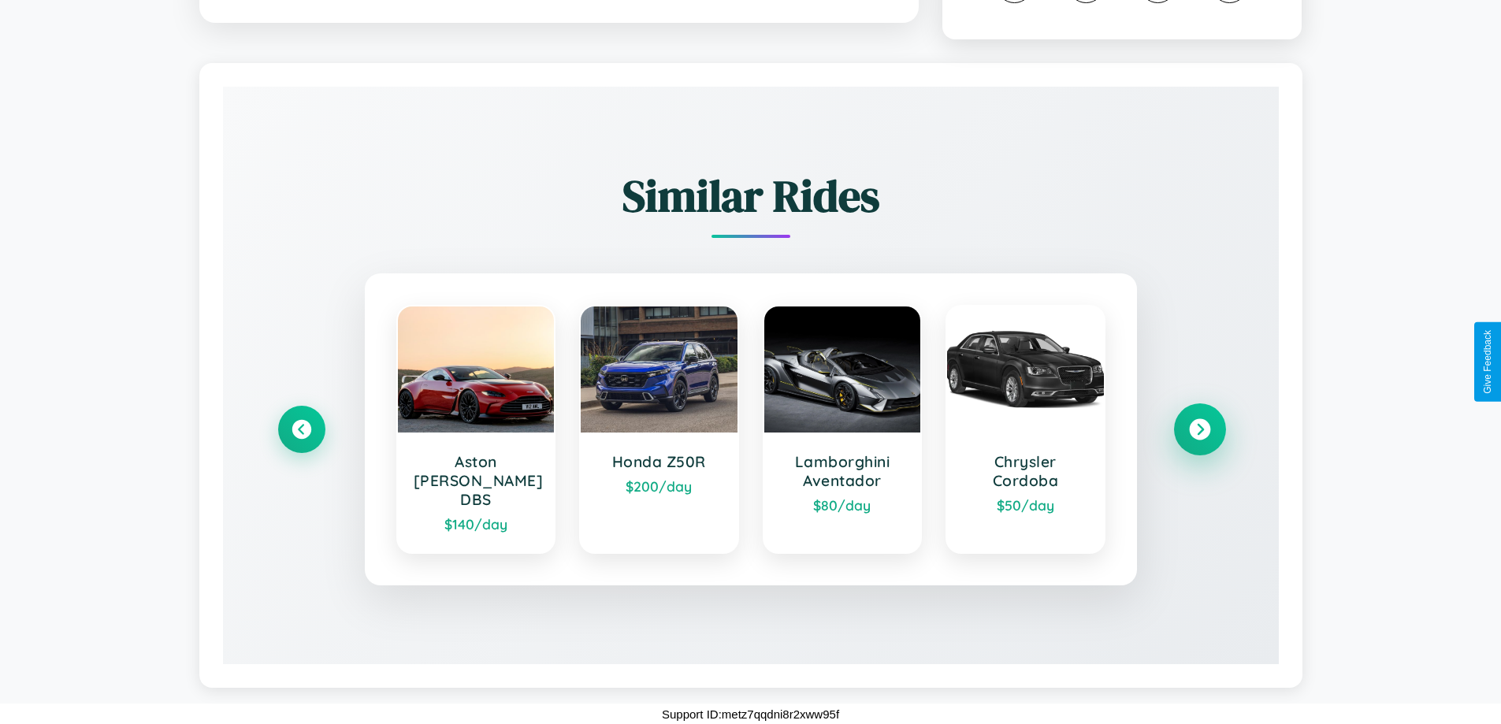
click at [1199, 438] on icon at bounding box center [1199, 429] width 21 height 21
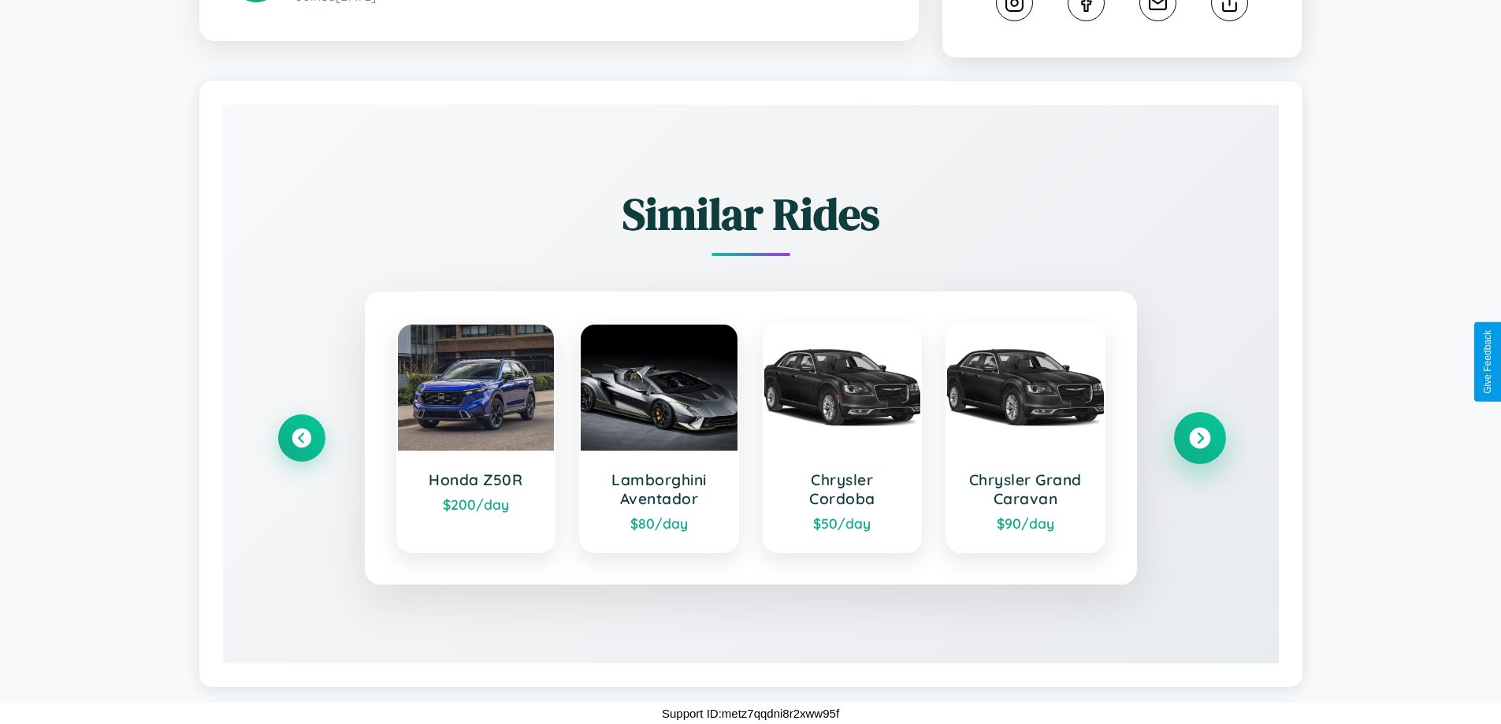
click at [1199, 438] on icon at bounding box center [1199, 438] width 21 height 21
